Goal: Feedback & Contribution: Contribute content

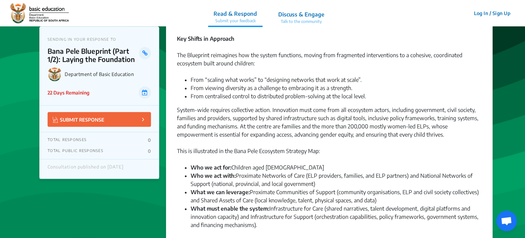
scroll to position [342, 0]
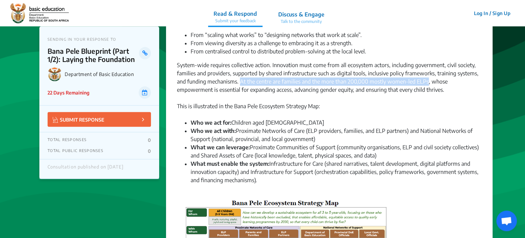
drag, startPoint x: 427, startPoint y: 81, endPoint x: 241, endPoint y: 83, distance: 186.4
click at [241, 83] on div "System-wide requires collective action. Innovation must come from all ecosystem…" at bounding box center [329, 81] width 304 height 41
copy div "At the centre are families and the more than 200,000 mostly women-led ELPs"
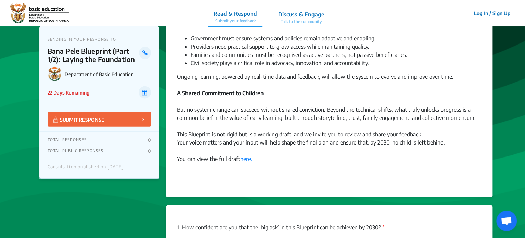
scroll to position [684, 0]
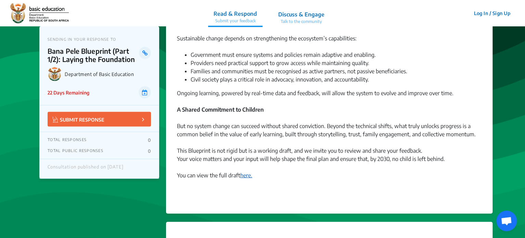
click at [246, 174] on link "here." at bounding box center [246, 175] width 12 height 7
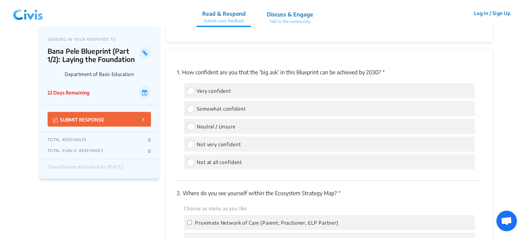
scroll to position [855, 0]
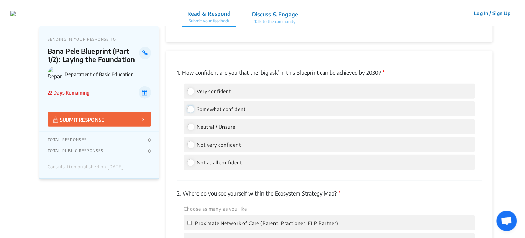
click at [188, 109] on input "Somewhat confident" at bounding box center [190, 109] width 6 height 6
radio input "true"
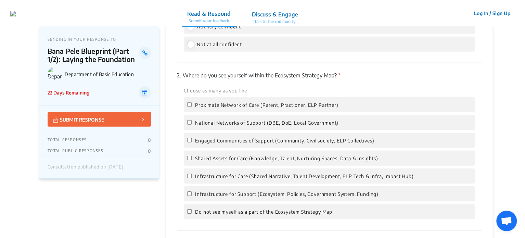
scroll to position [992, 0]
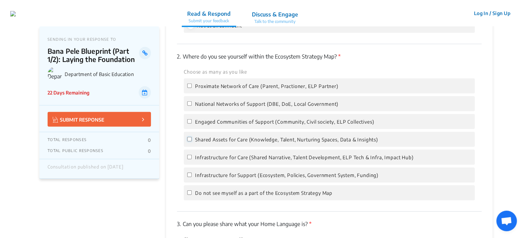
click at [190, 140] on input "Shared Assets for Care (Knowledge, Talent, Nurturing Spaces, Data & Insights)" at bounding box center [189, 139] width 4 height 4
checkbox input "true"
click at [188, 175] on input "Infrastructure for Support (Ecosystem, Policies, Government System, Funding)" at bounding box center [189, 174] width 4 height 4
checkbox input "true"
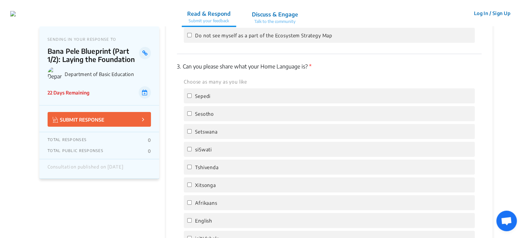
scroll to position [1197, 0]
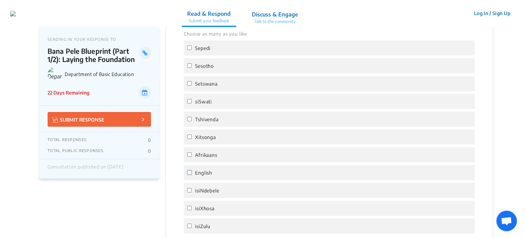
click at [190, 174] on input "English" at bounding box center [189, 172] width 4 height 4
checkbox input "true"
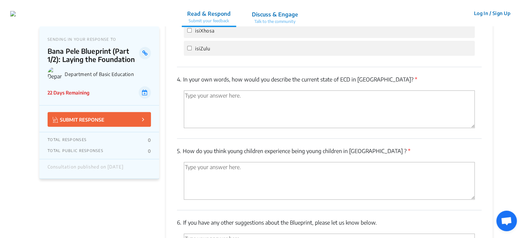
scroll to position [1368, 0]
